Goal: Information Seeking & Learning: Learn about a topic

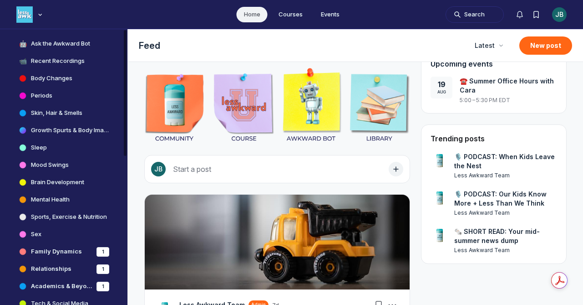
scroll to position [229, 0]
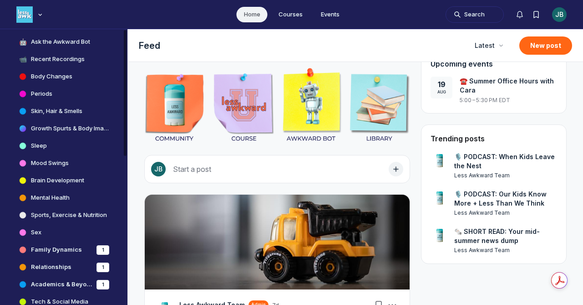
click at [56, 177] on h4 "Brain Development" at bounding box center [57, 180] width 53 height 9
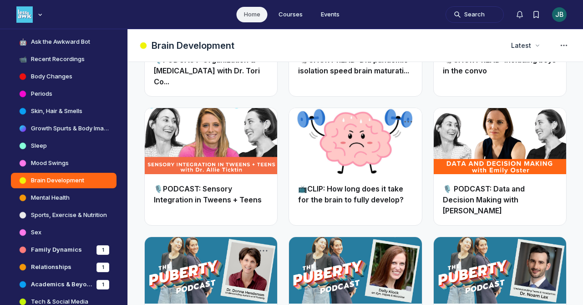
scroll to position [647, 0]
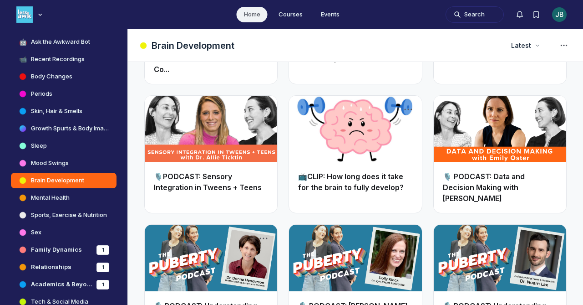
click at [351, 172] on link "📺CLIP: How long does it take for the brain to fully develop?" at bounding box center [351, 182] width 106 height 20
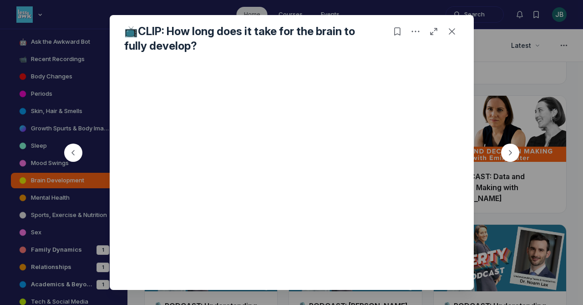
scroll to position [85, 0]
click at [456, 32] on icon "Close post" at bounding box center [452, 31] width 9 height 9
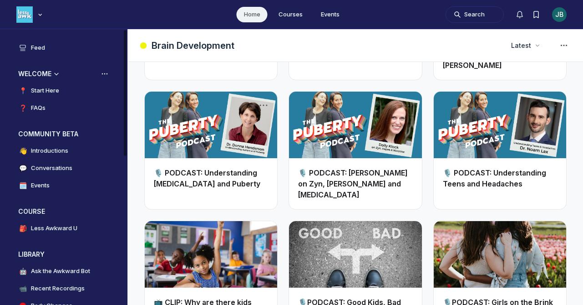
click at [45, 90] on h4 "Start Here" at bounding box center [45, 90] width 28 height 9
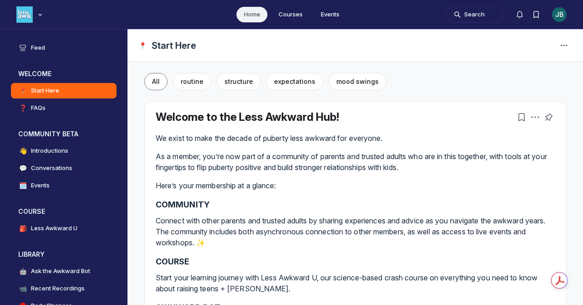
click at [291, 24] on ul "Home Courses Events" at bounding box center [291, 14] width 583 height 29
click at [291, 22] on ul "Home Courses Events" at bounding box center [291, 14] width 583 height 29
click at [291, 14] on link "Courses" at bounding box center [290, 14] width 39 height 15
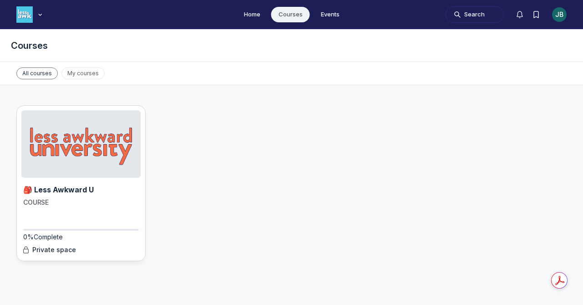
click at [90, 143] on img "Main Content" at bounding box center [80, 143] width 119 height 67
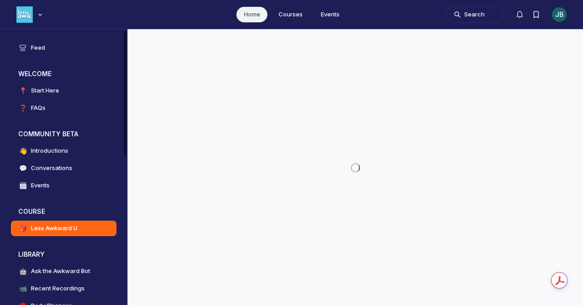
click at [90, 143] on link "👋 Introductions" at bounding box center [64, 150] width 106 height 15
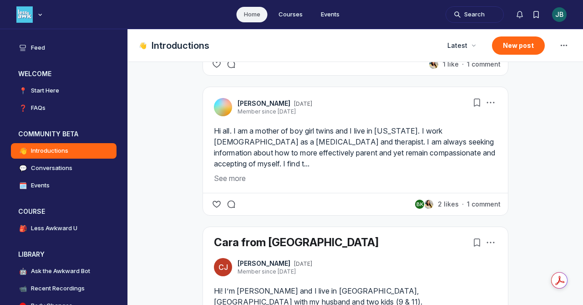
scroll to position [392, 0]
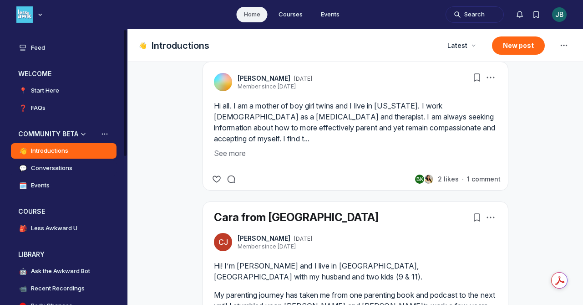
click at [67, 168] on h4 "Conversations" at bounding box center [51, 167] width 41 height 9
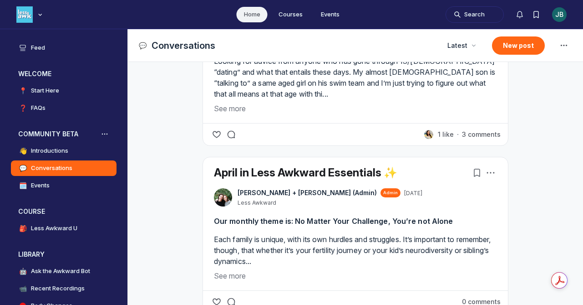
scroll to position [616, 0]
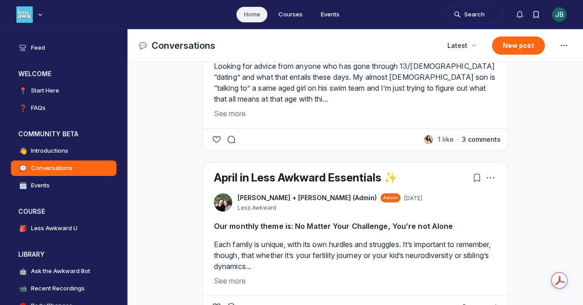
click at [488, 141] on button "3 comments" at bounding box center [481, 139] width 39 height 9
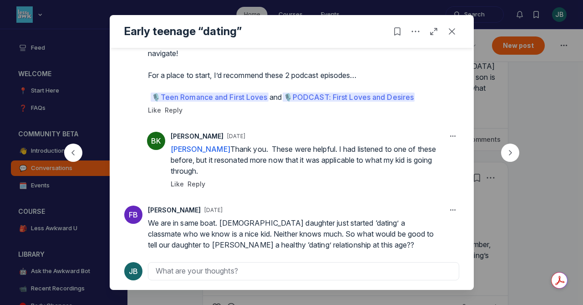
scroll to position [181, 0]
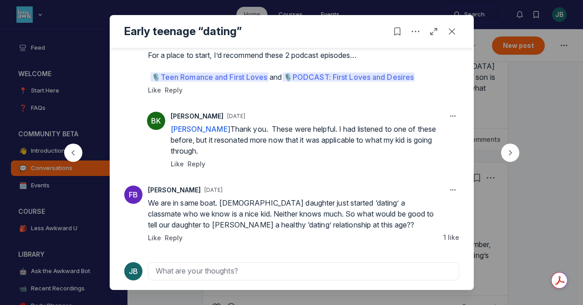
click at [480, 227] on div at bounding box center [291, 152] width 583 height 305
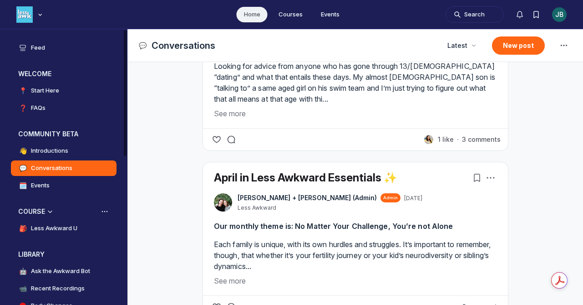
scroll to position [0, 0]
click at [65, 229] on h4 "Less Awkward U" at bounding box center [54, 227] width 46 height 9
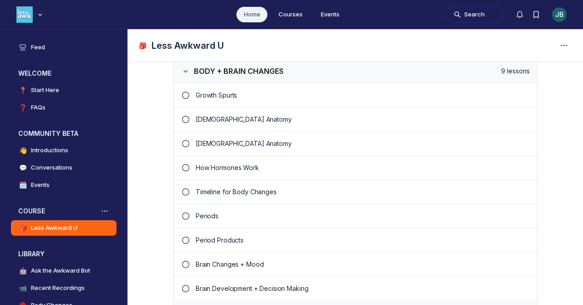
scroll to position [683, 0]
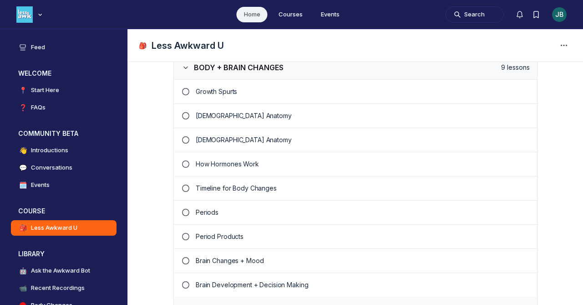
click at [257, 170] on link "How Hormones Work" at bounding box center [355, 164] width 363 height 24
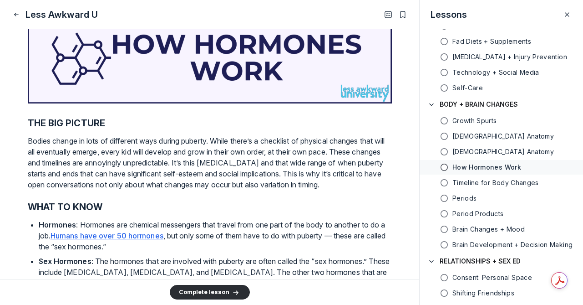
scroll to position [145, 0]
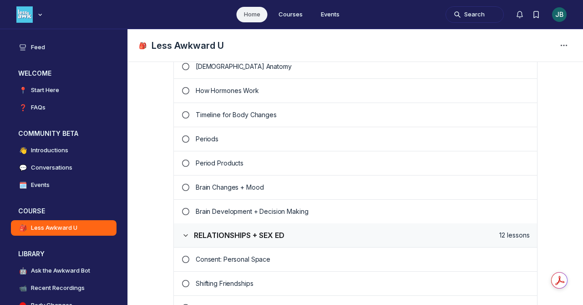
scroll to position [789, 0]
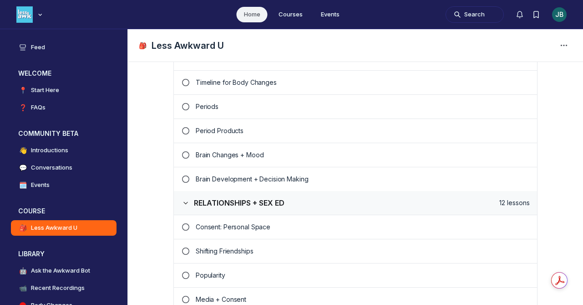
click at [256, 180] on p "Brain Development + Decision Making" at bounding box center [363, 178] width 334 height 9
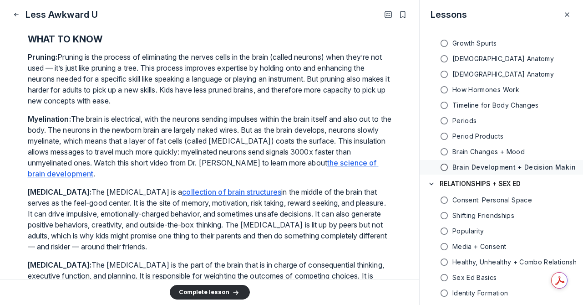
scroll to position [301, 0]
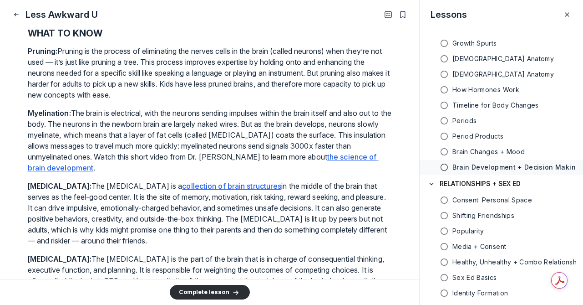
click at [346, 166] on u "the science of brain development" at bounding box center [203, 162] width 351 height 20
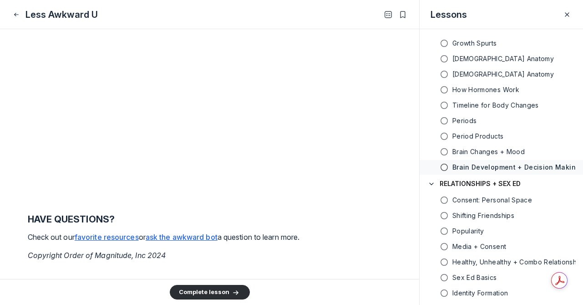
scroll to position [2045, 0]
click at [18, 9] on button "Close" at bounding box center [16, 14] width 11 height 11
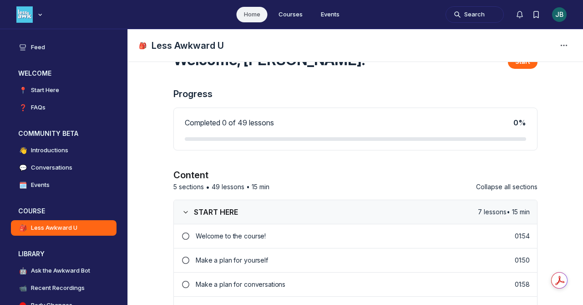
scroll to position [789, 0]
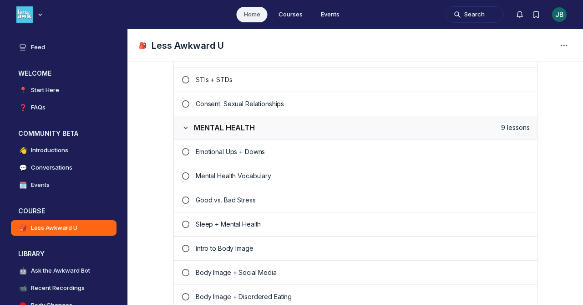
click at [234, 200] on p "Good vs. Bad Stress" at bounding box center [363, 199] width 334 height 9
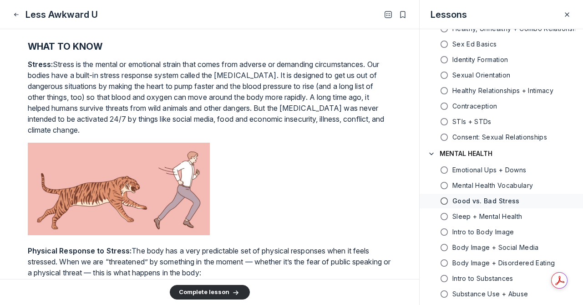
scroll to position [278, 0]
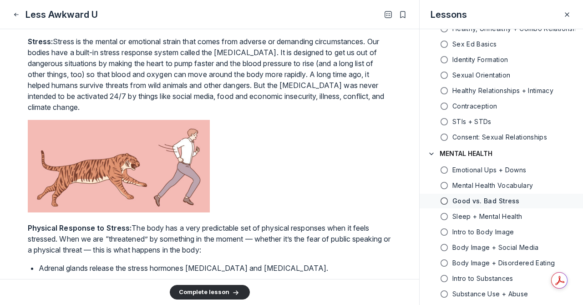
click at [233, 153] on div at bounding box center [210, 167] width 364 height 95
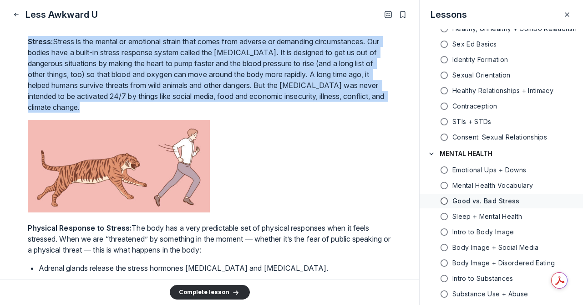
drag, startPoint x: 27, startPoint y: 40, endPoint x: 242, endPoint y: 111, distance: 226.2
click at [242, 111] on p "Stress: Stress is the mental or emotional strain that comes from adverse or dem…" at bounding box center [210, 74] width 364 height 76
copy p "Stress: Stress is the mental or emotional strain that comes from adverse or dem…"
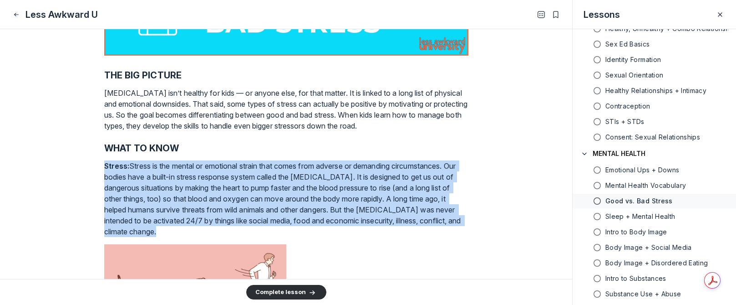
scroll to position [0, 0]
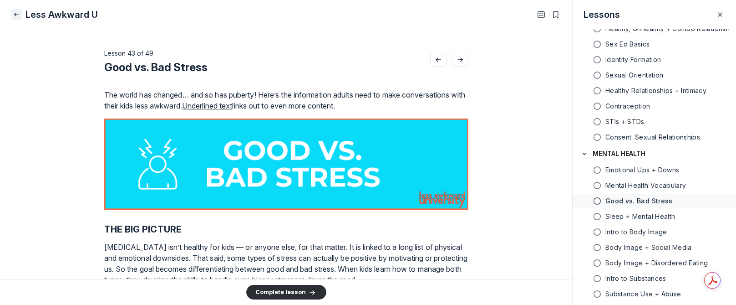
click at [14, 15] on icon "Close" at bounding box center [16, 14] width 7 height 9
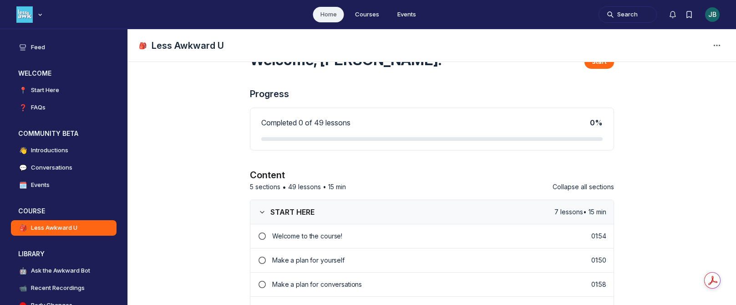
scroll to position [1177, 0]
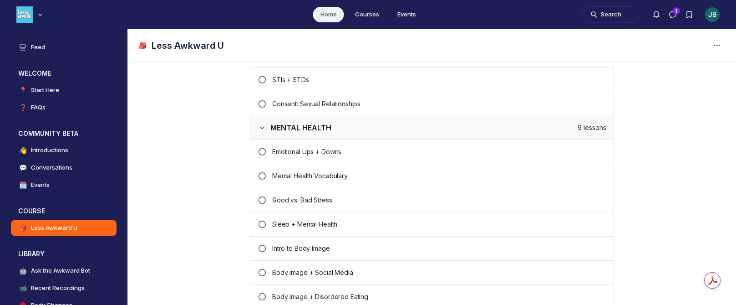
click at [315, 158] on link "Emotional Ups + Downs" at bounding box center [431, 152] width 363 height 24
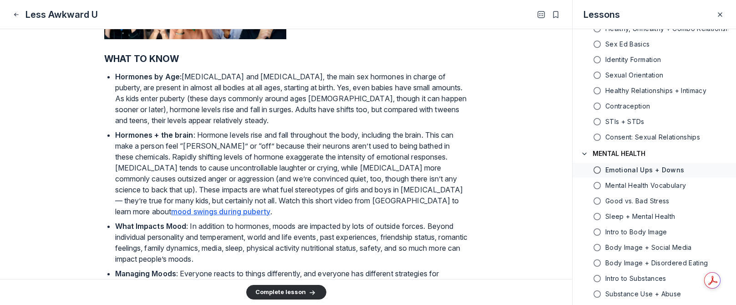
scroll to position [364, 0]
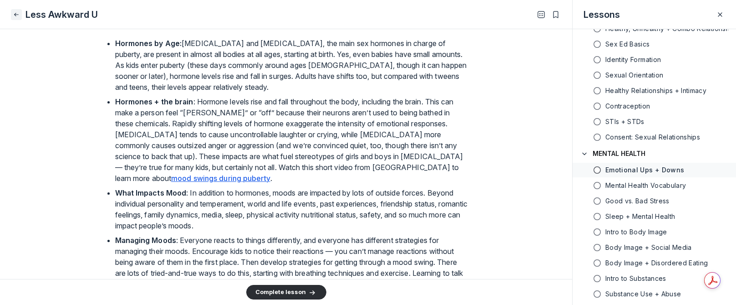
click at [17, 15] on icon "Close" at bounding box center [16, 14] width 7 height 9
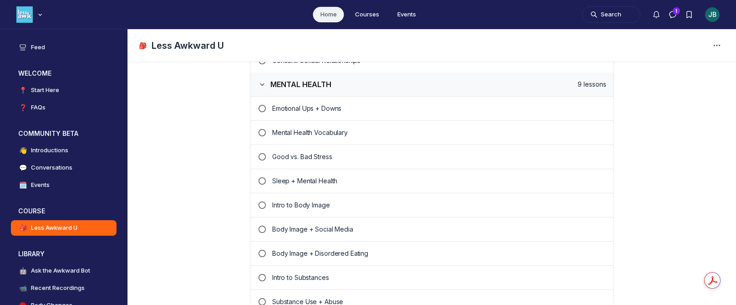
scroll to position [1225, 0]
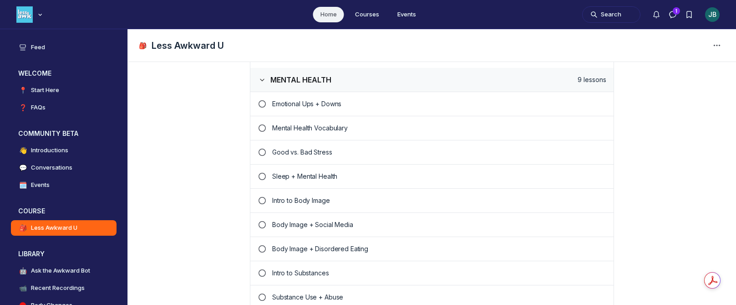
click at [297, 130] on p "Mental Health Vocabulary" at bounding box center [439, 127] width 334 height 9
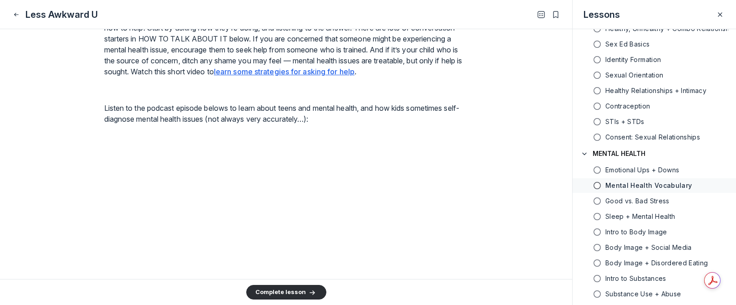
scroll to position [1165, 0]
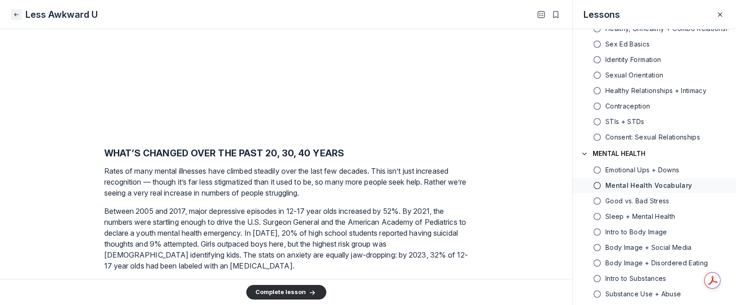
click at [14, 12] on icon "Close" at bounding box center [16, 14] width 7 height 9
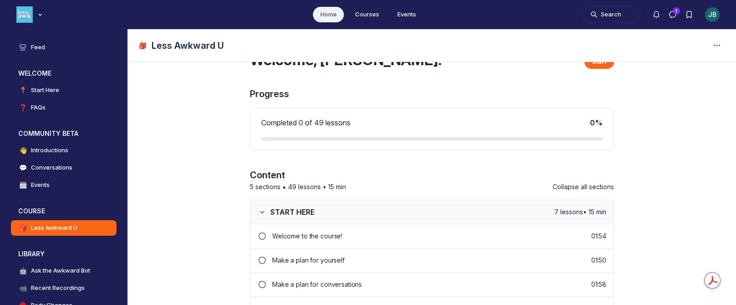
scroll to position [1225, 0]
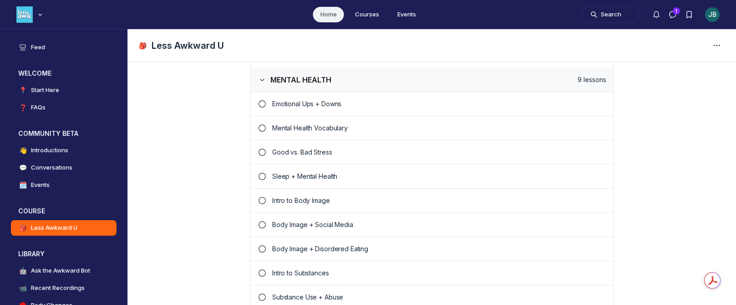
click at [322, 176] on p "Sleep + Mental Health" at bounding box center [439, 176] width 334 height 9
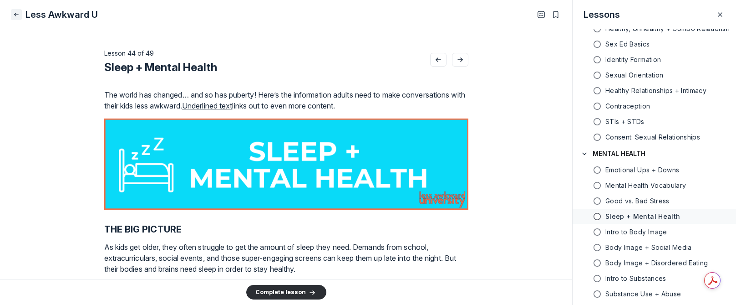
click at [16, 13] on icon "Close" at bounding box center [16, 14] width 7 height 9
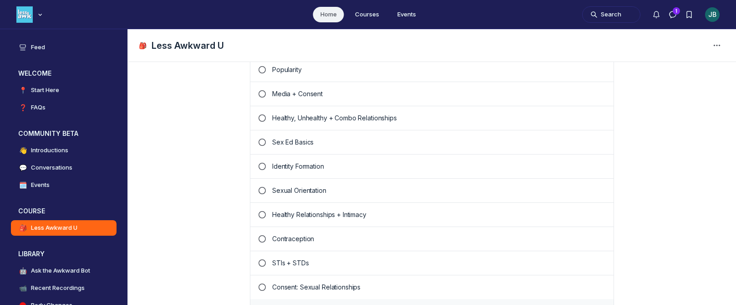
scroll to position [995, 0]
click at [313, 212] on p "Healthy Relationships + Intimacy" at bounding box center [439, 213] width 334 height 9
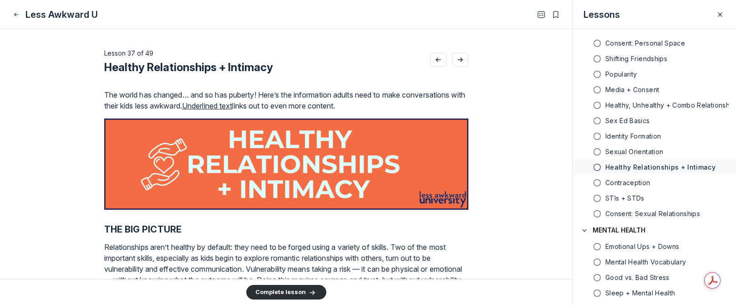
click at [16, 13] on icon "Close" at bounding box center [16, 14] width 7 height 9
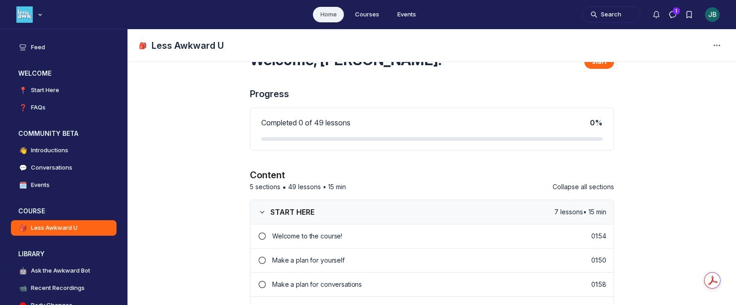
scroll to position [995, 0]
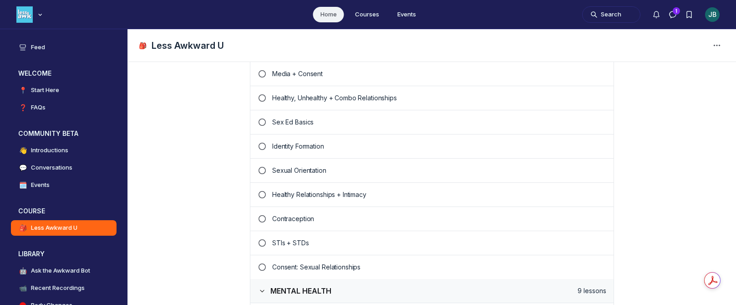
click at [282, 149] on p "Identity Formation" at bounding box center [439, 146] width 334 height 9
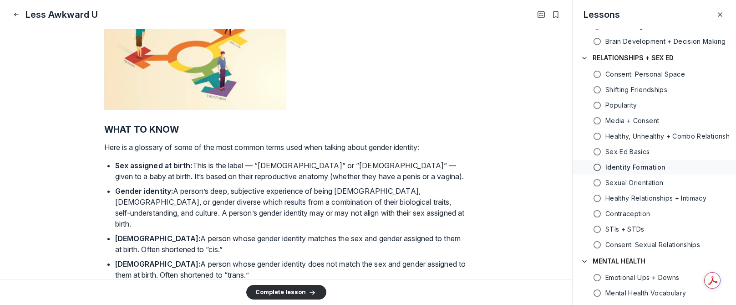
scroll to position [436, 0]
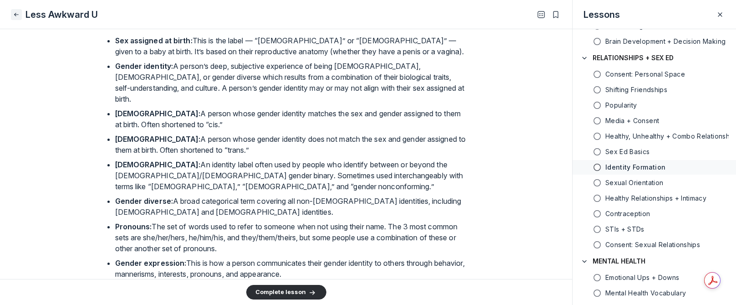
click at [15, 10] on icon "Close" at bounding box center [16, 14] width 7 height 9
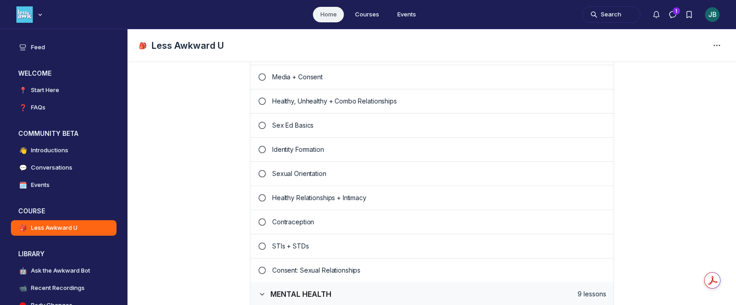
scroll to position [1001, 0]
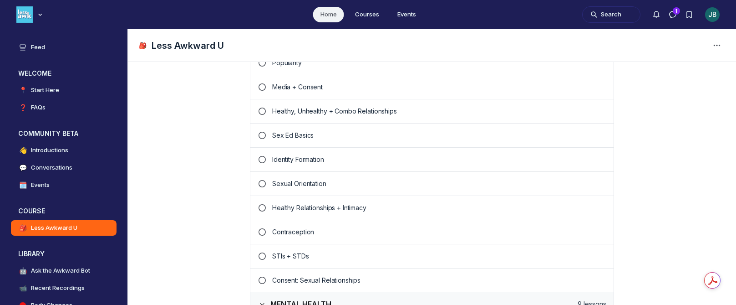
click at [293, 83] on p "Media + Consent" at bounding box center [439, 86] width 334 height 9
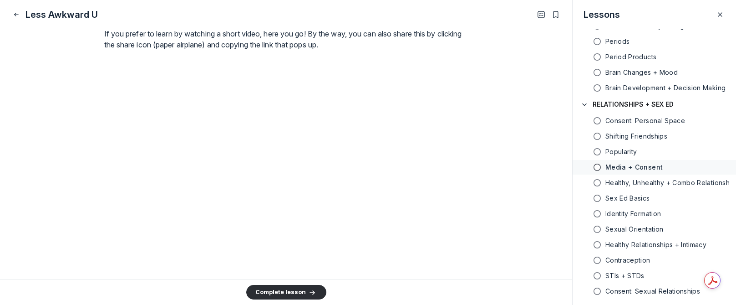
scroll to position [1603, 0]
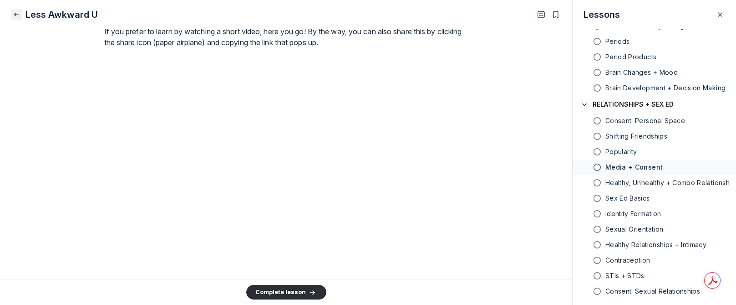
click at [20, 15] on button "Close" at bounding box center [16, 14] width 11 height 11
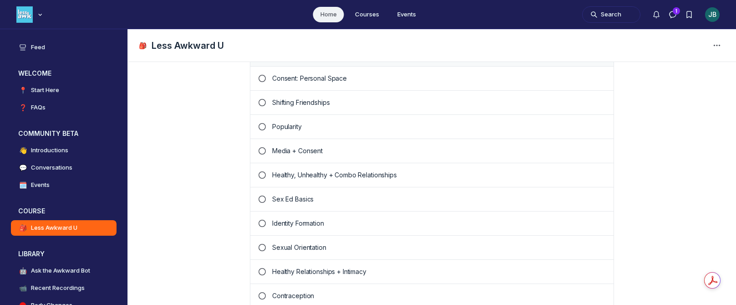
scroll to position [929, 0]
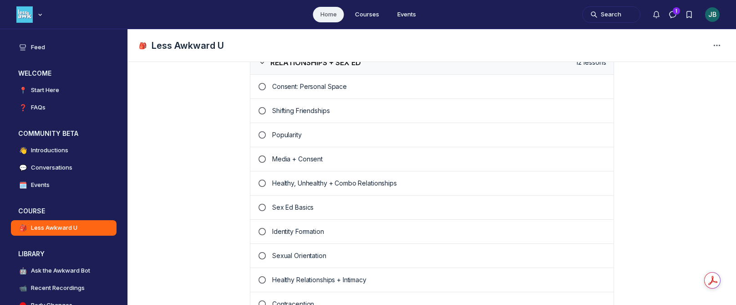
click at [313, 184] on p "Healthy, Unhealthy + Combo Relationships" at bounding box center [439, 182] width 334 height 9
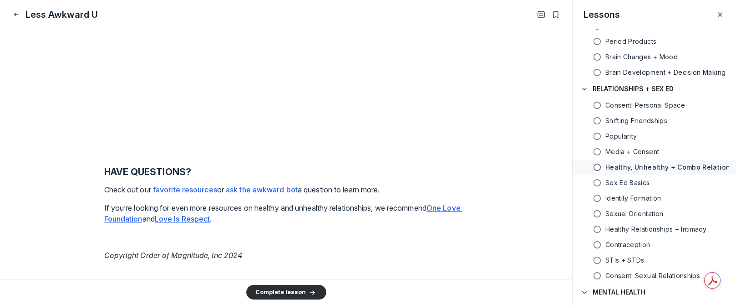
scroll to position [1474, 0]
click at [16, 19] on button "Close" at bounding box center [16, 14] width 11 height 11
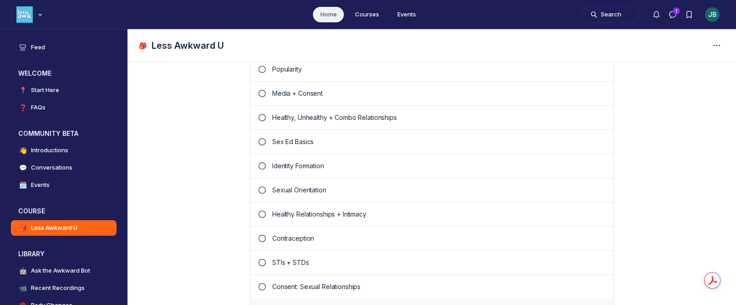
scroll to position [1019, 0]
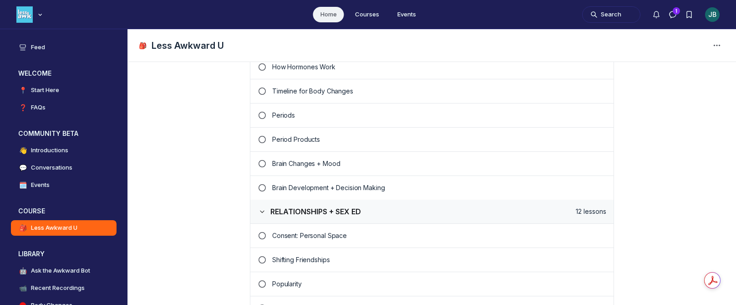
click at [343, 232] on p "Consent: Personal Space" at bounding box center [439, 235] width 334 height 9
